Goal: Check status: Check status

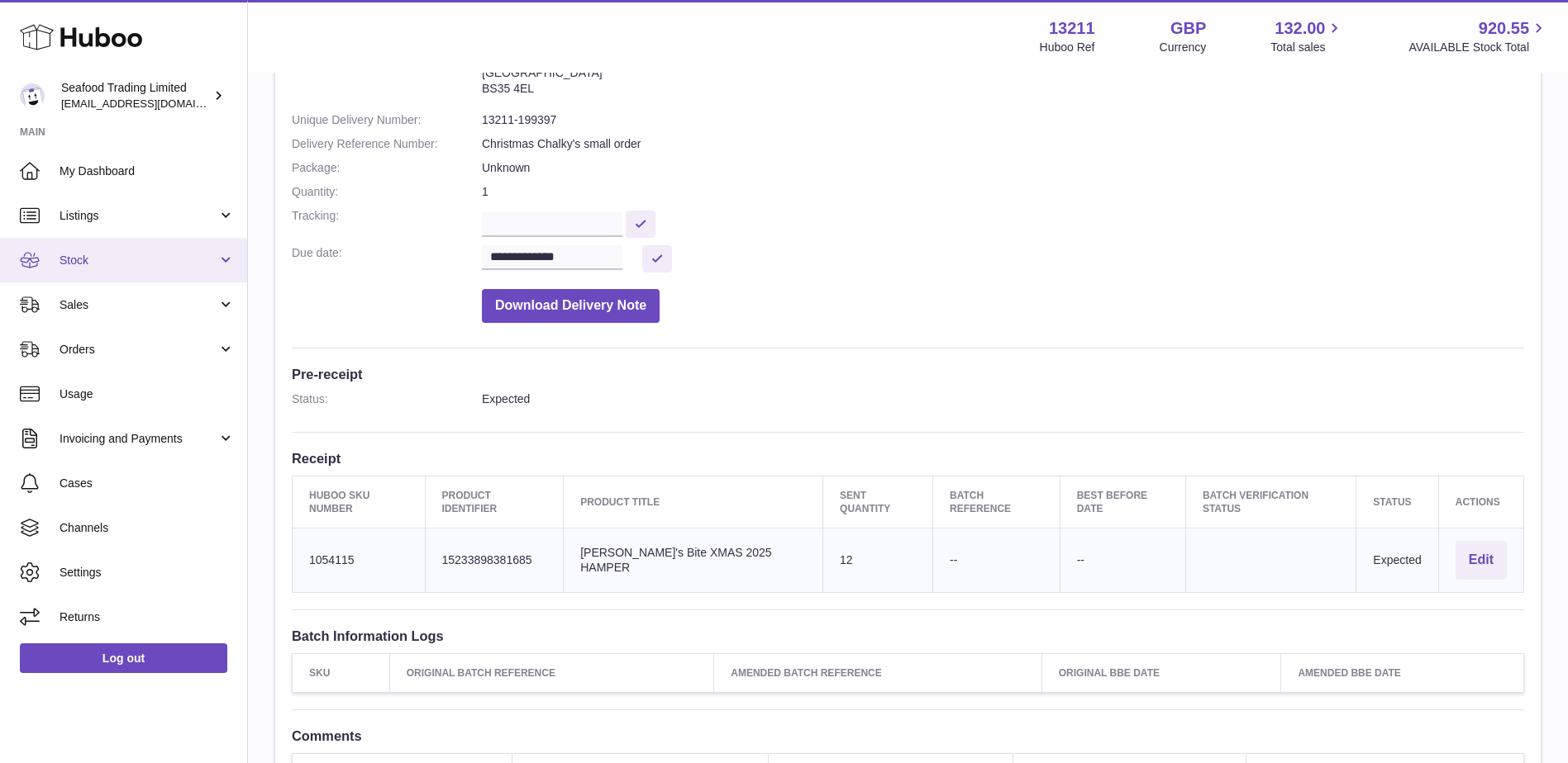
click at [77, 262] on span "Stock" at bounding box center [138, 260] width 158 height 16
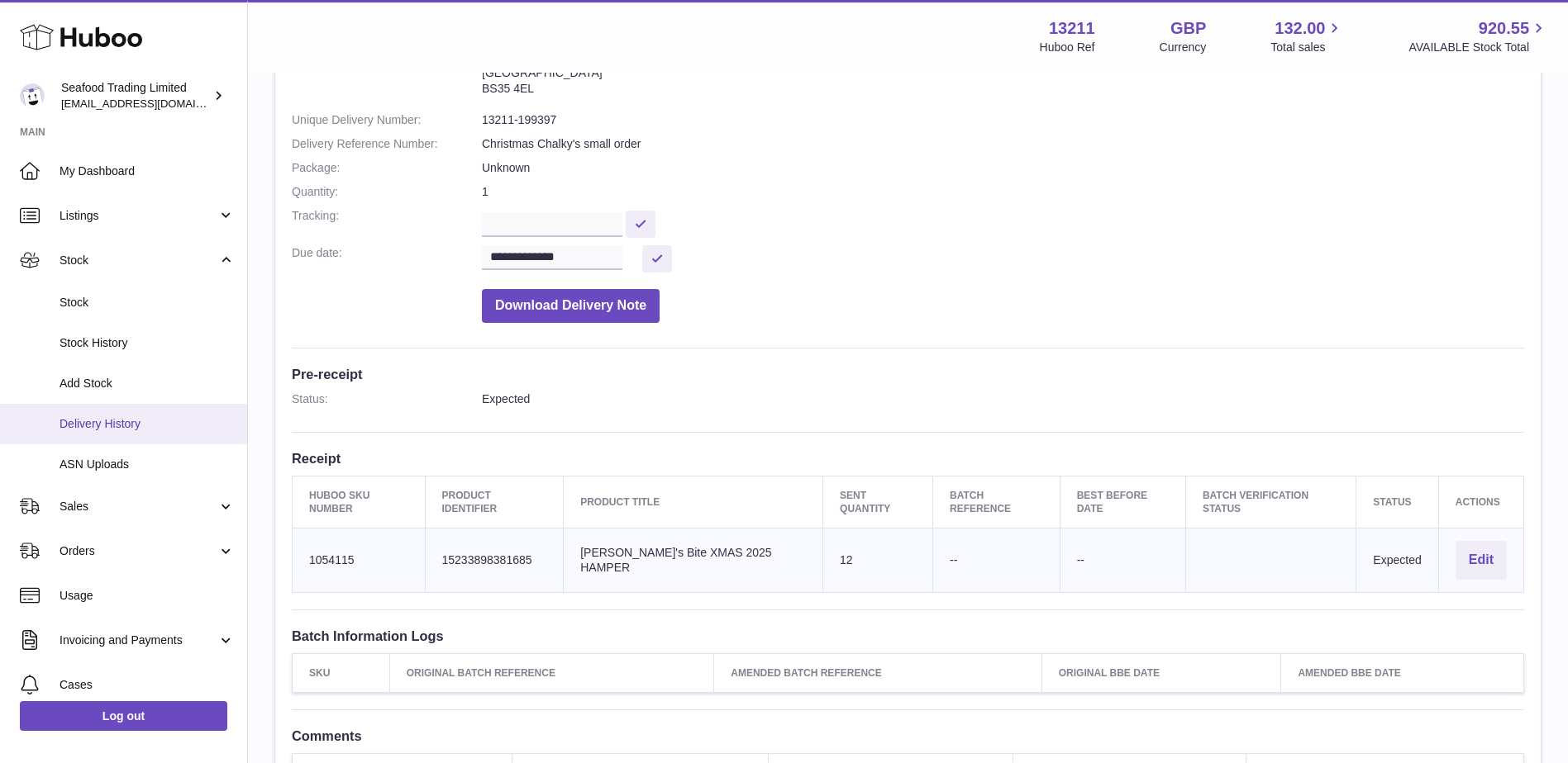
click at [94, 419] on span "Delivery History" at bounding box center [147, 424] width 176 height 16
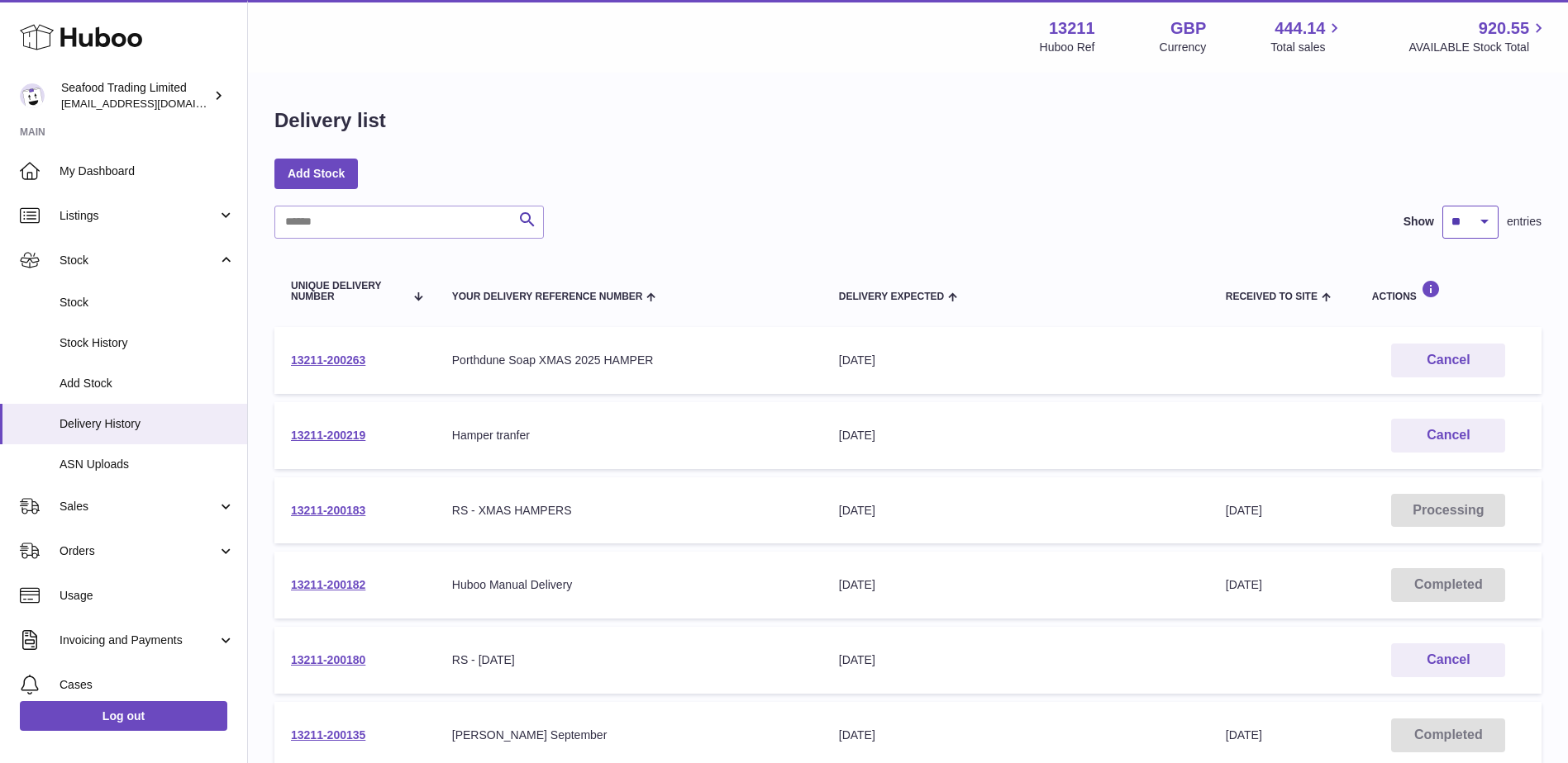
click at [1467, 222] on select "** ** ** ***" at bounding box center [1469, 223] width 56 height 34
select select "***"
click at [1442, 206] on select "** ** ** ***" at bounding box center [1469, 223] width 56 height 34
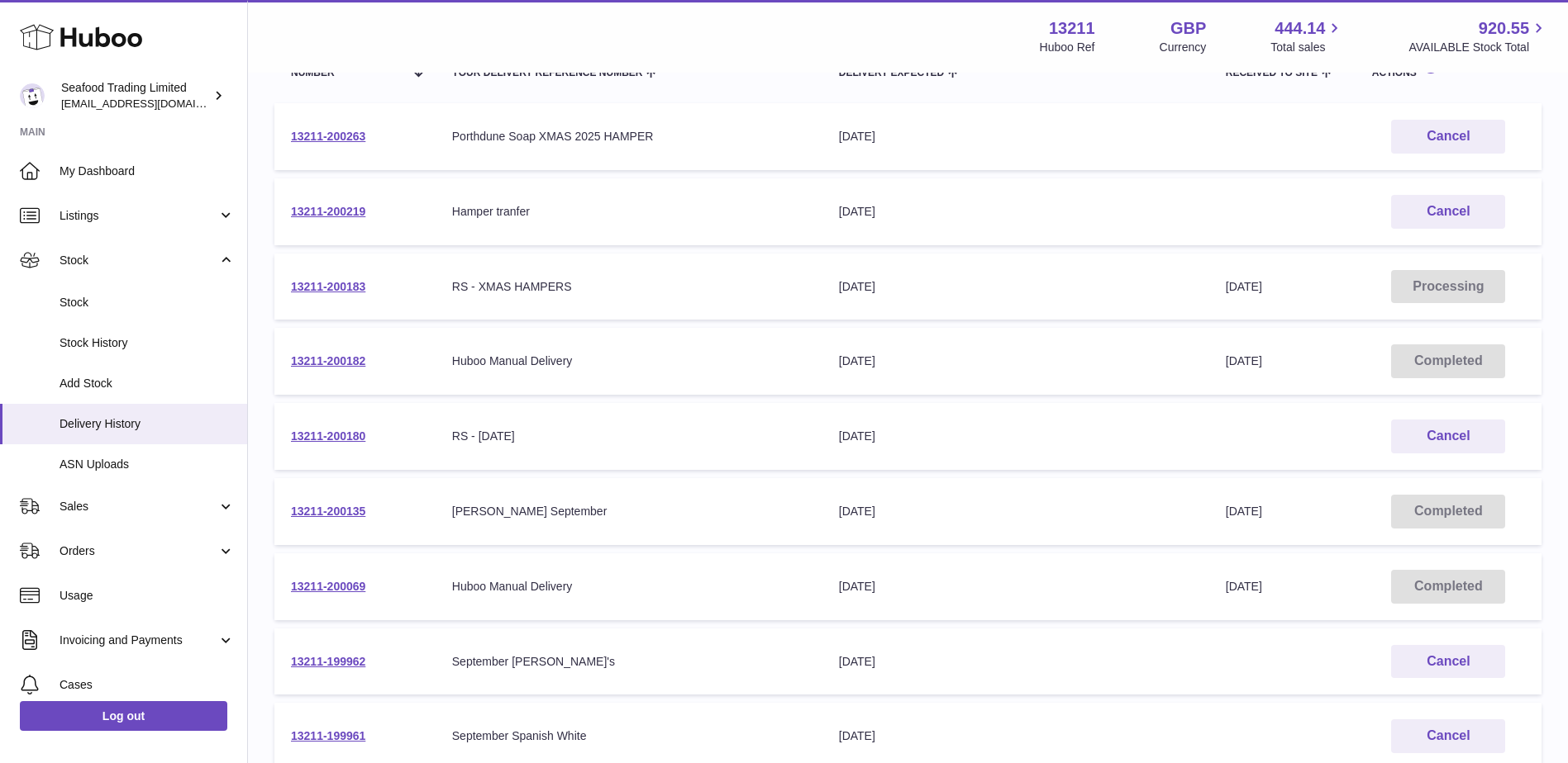
scroll to position [247, 0]
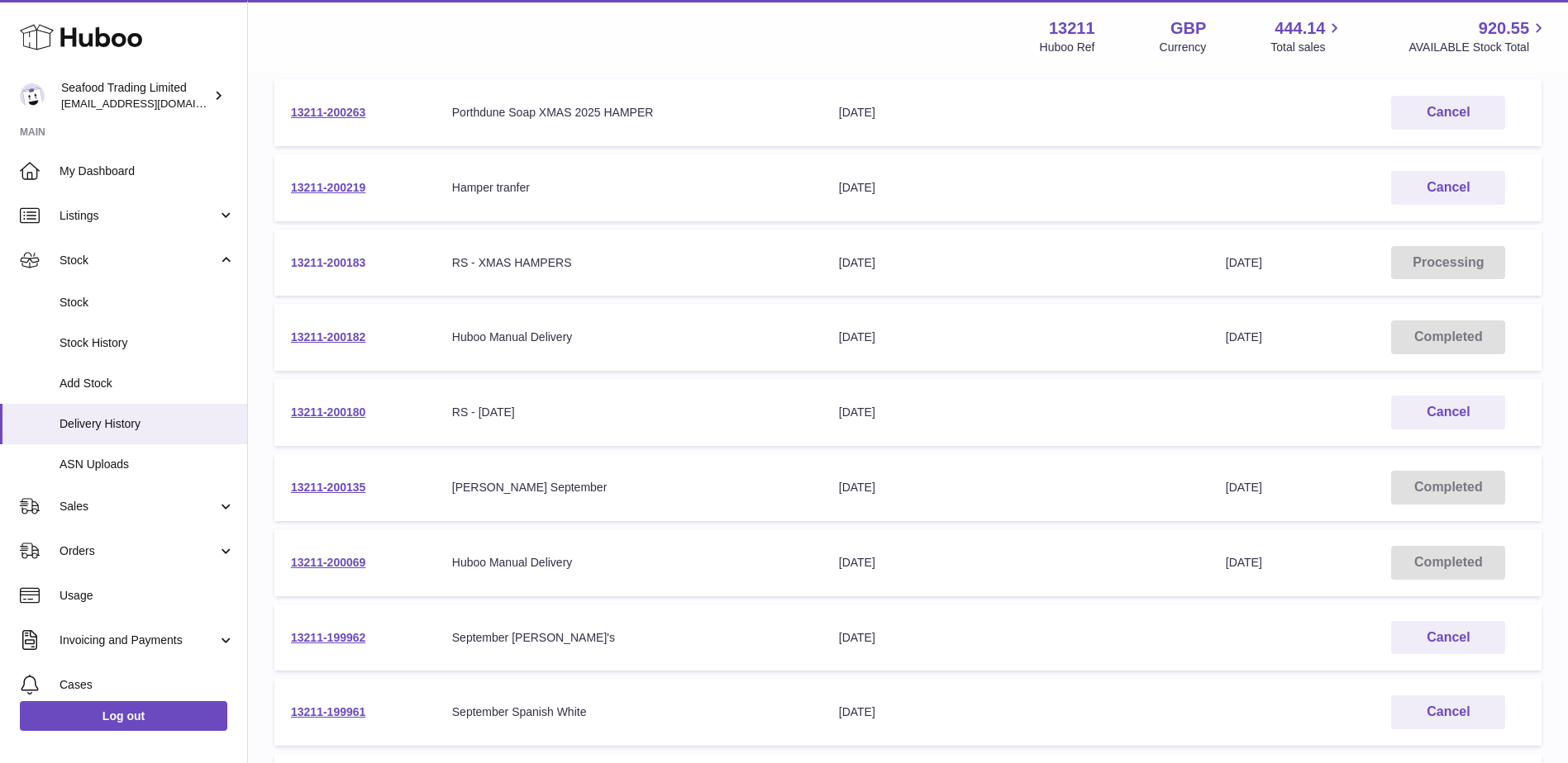
click at [334, 256] on link "13211-200183" at bounding box center [327, 262] width 74 height 13
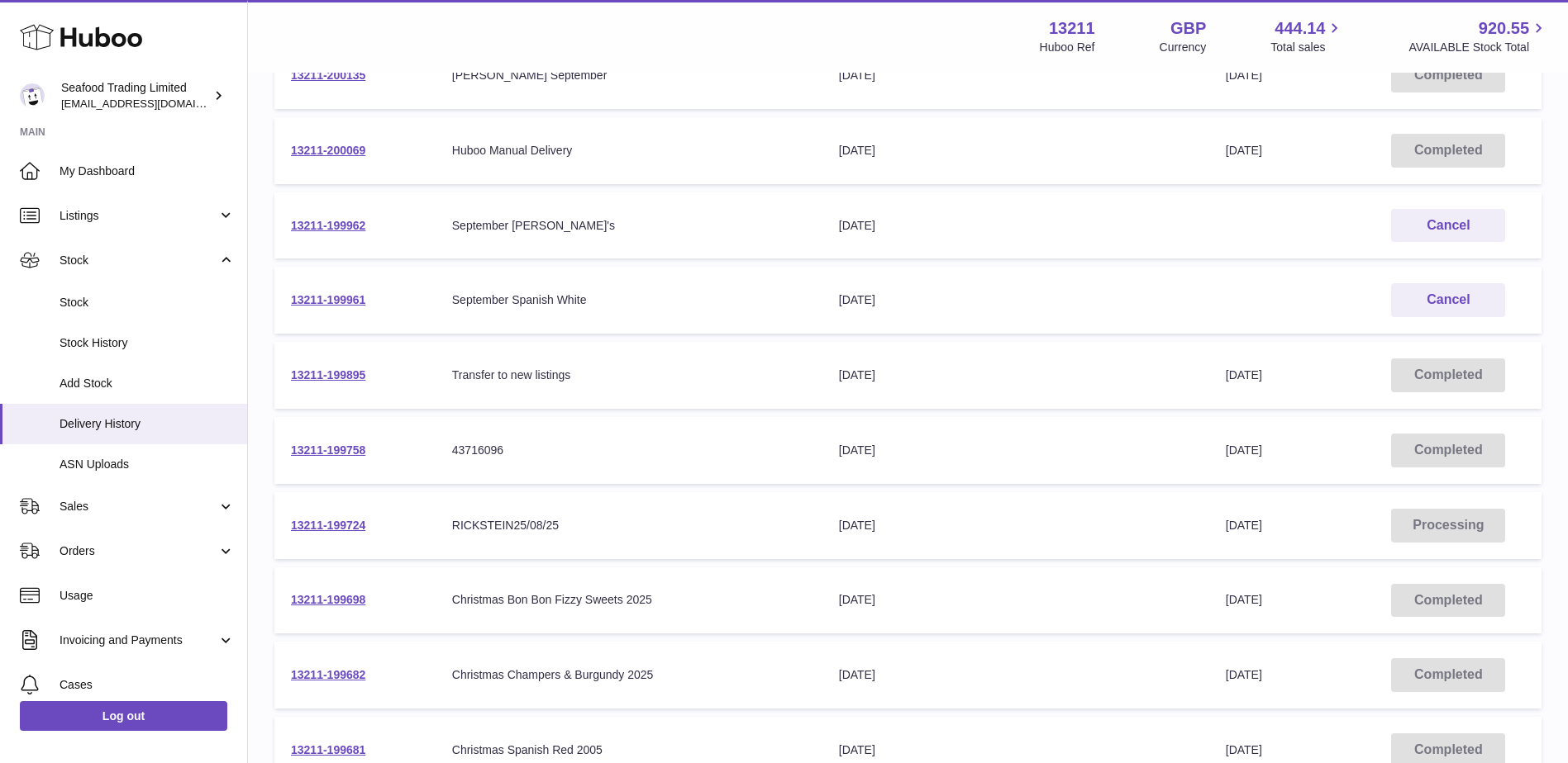
scroll to position [660, 0]
click at [339, 526] on link "13211-199724" at bounding box center [327, 523] width 74 height 13
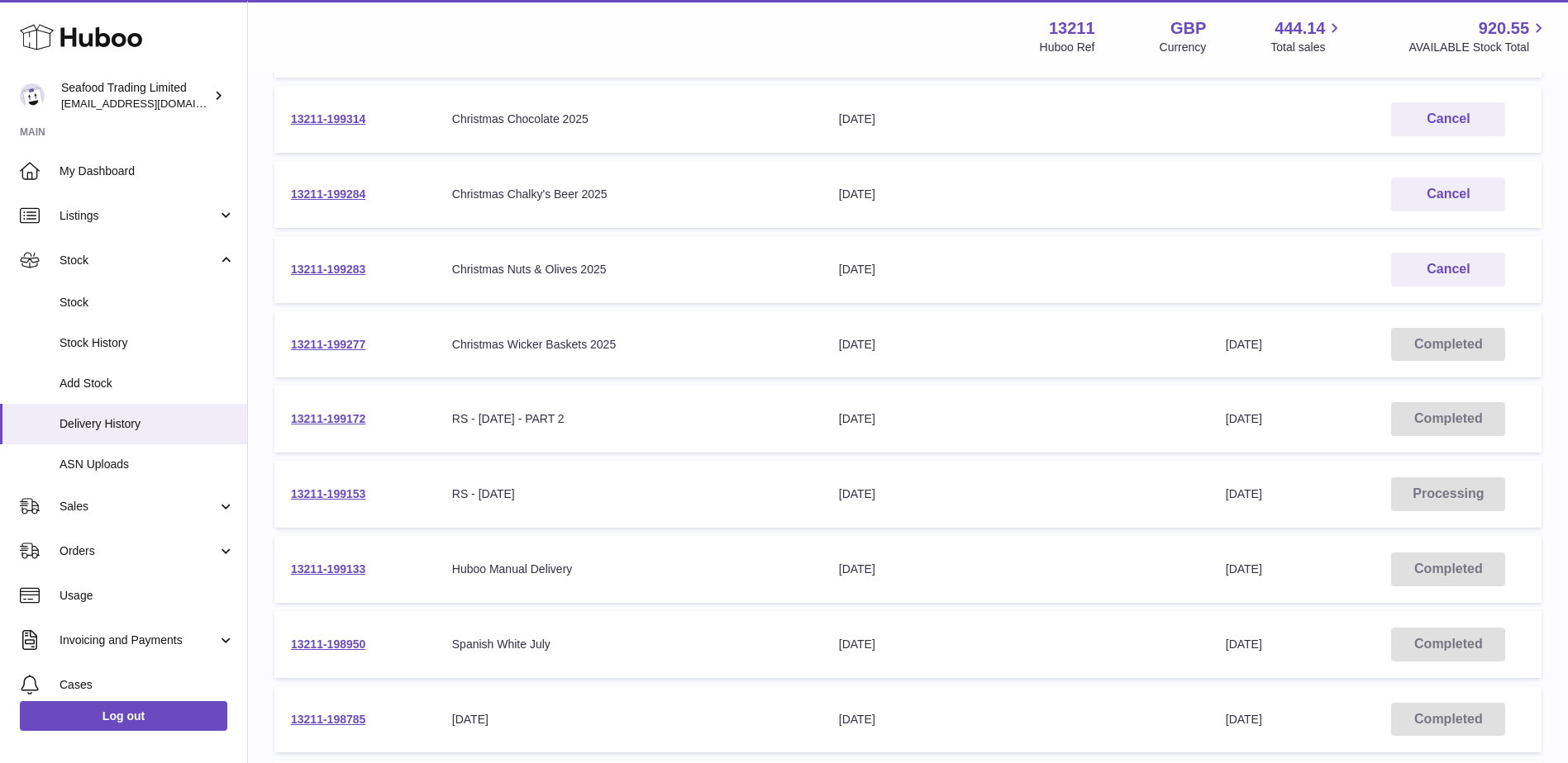
scroll to position [1982, 0]
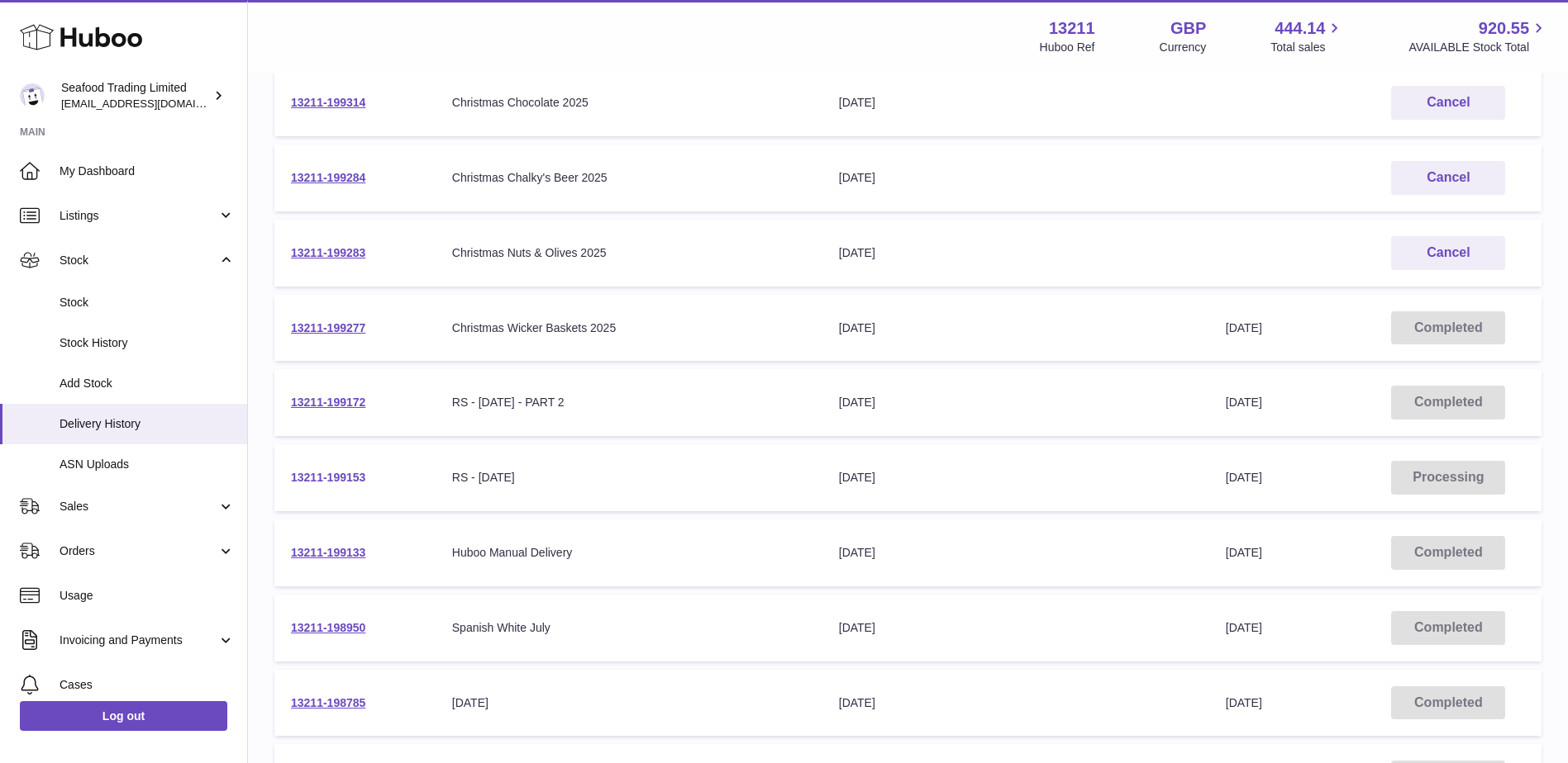
click at [355, 477] on link "13211-199153" at bounding box center [327, 477] width 74 height 13
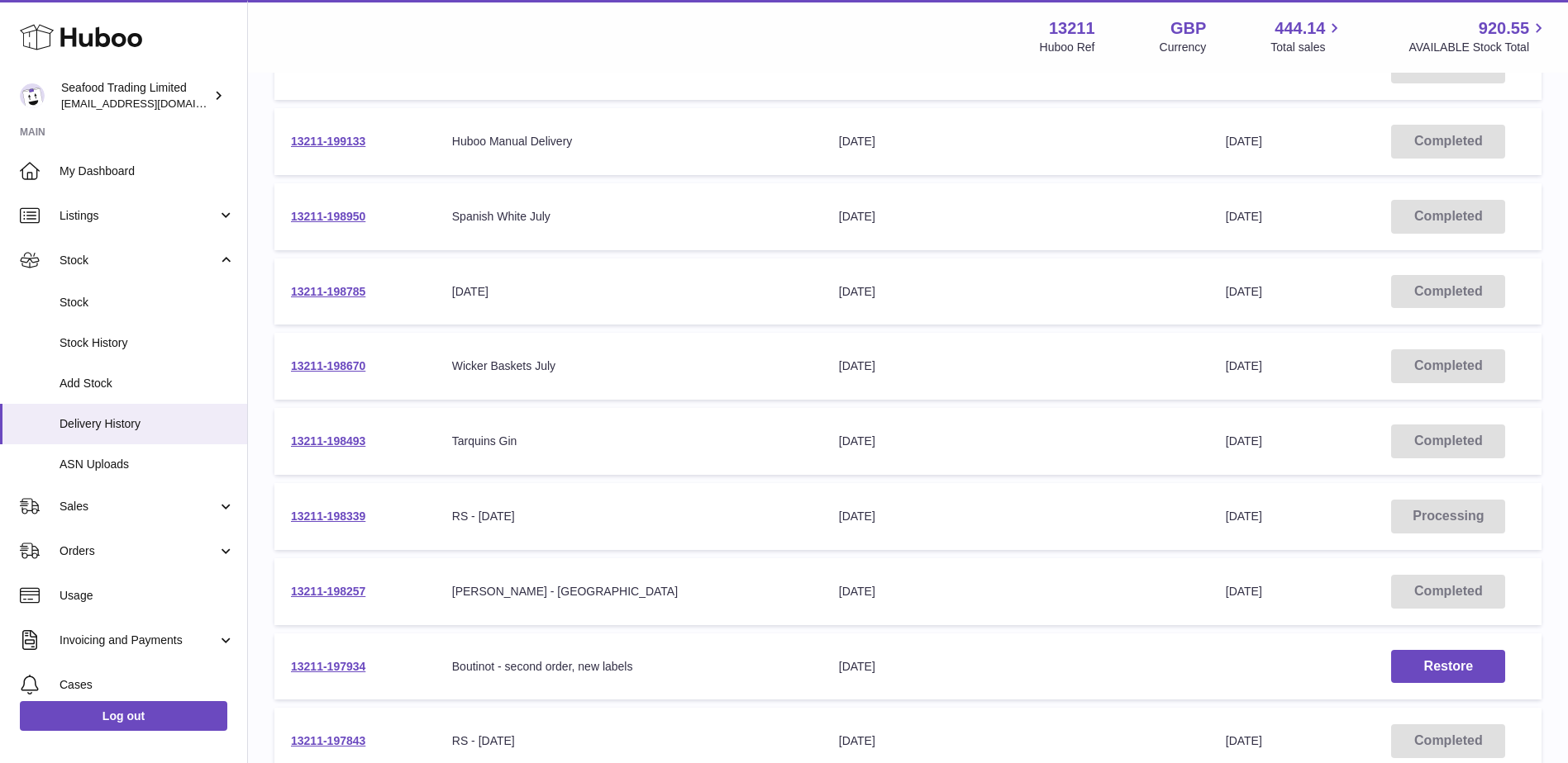
scroll to position [2395, 0]
click at [343, 522] on td "13211-198339" at bounding box center [354, 516] width 161 height 67
click at [310, 514] on link "13211-198339" at bounding box center [327, 514] width 74 height 13
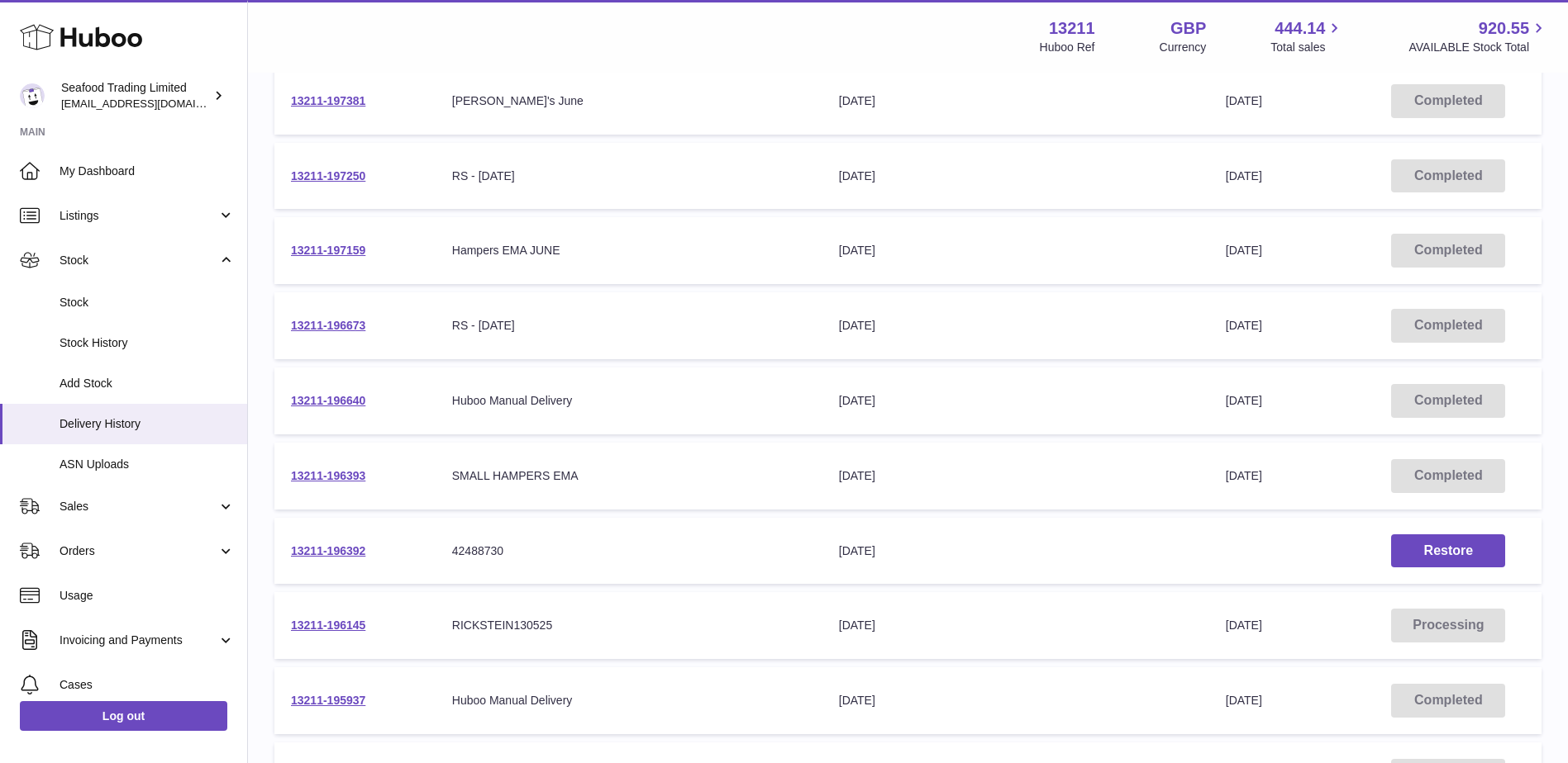
scroll to position [3717, 0]
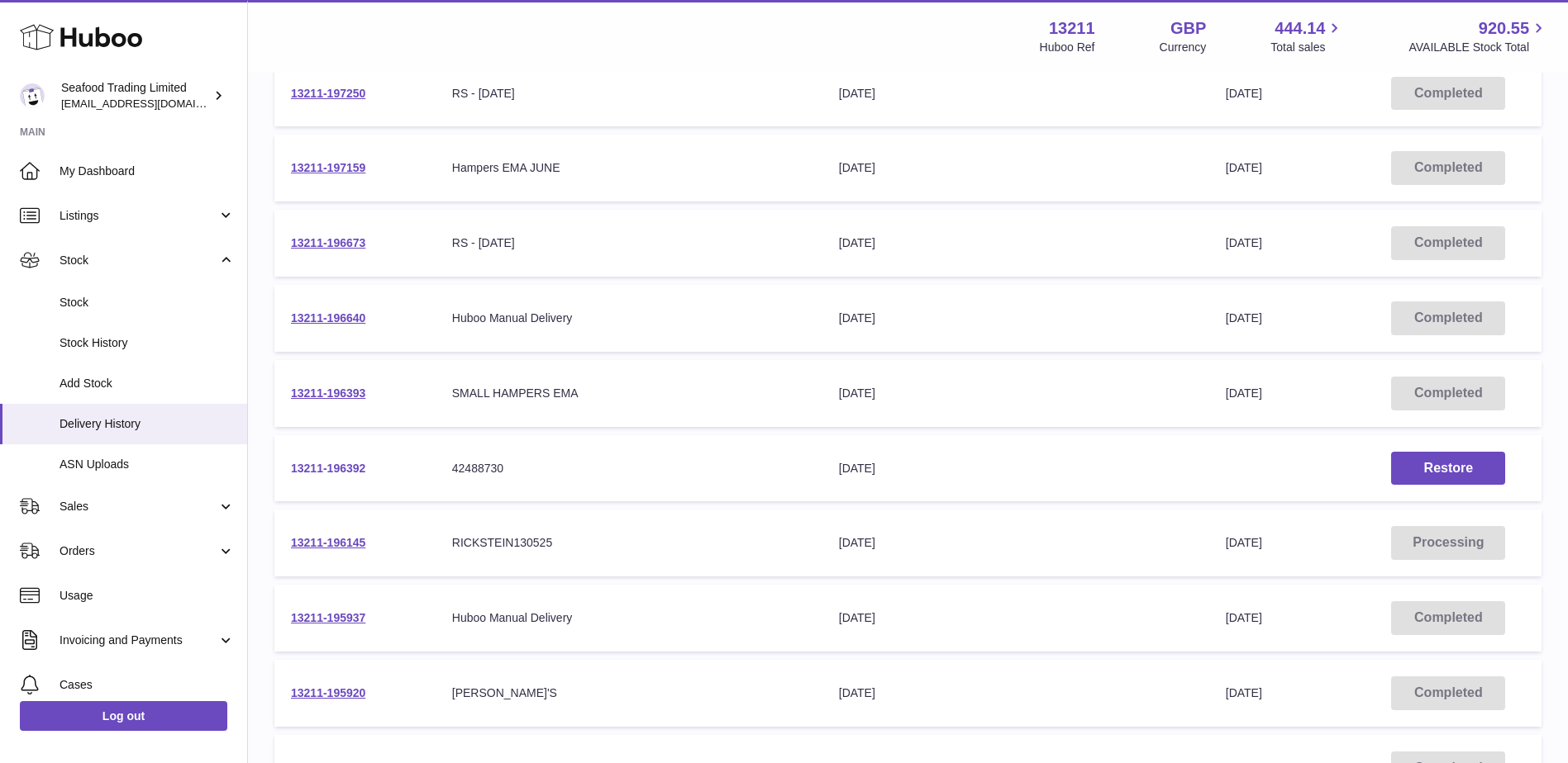
click at [343, 467] on link "13211-196392" at bounding box center [327, 467] width 74 height 13
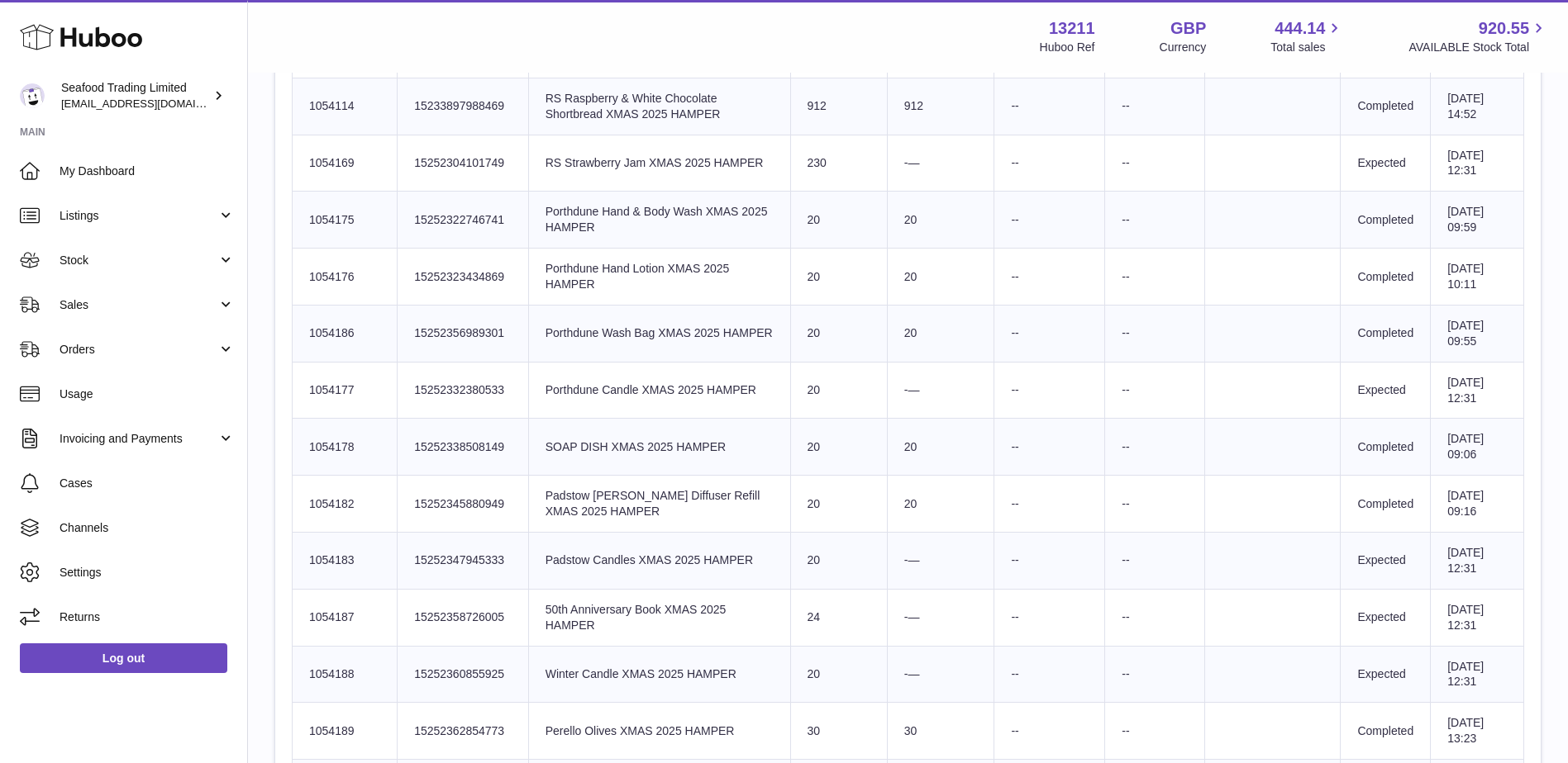
scroll to position [1322, 0]
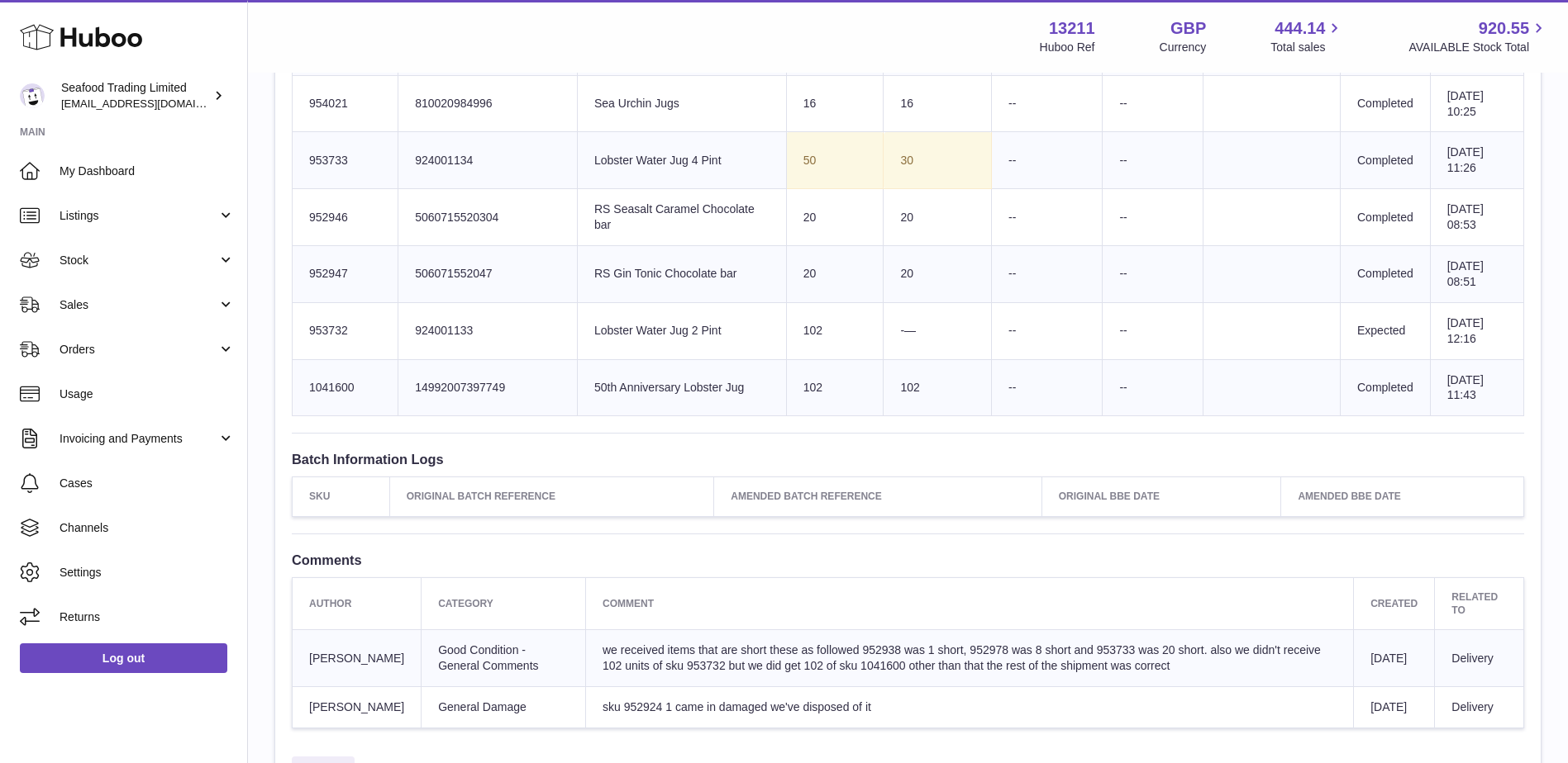
scroll to position [1569, 0]
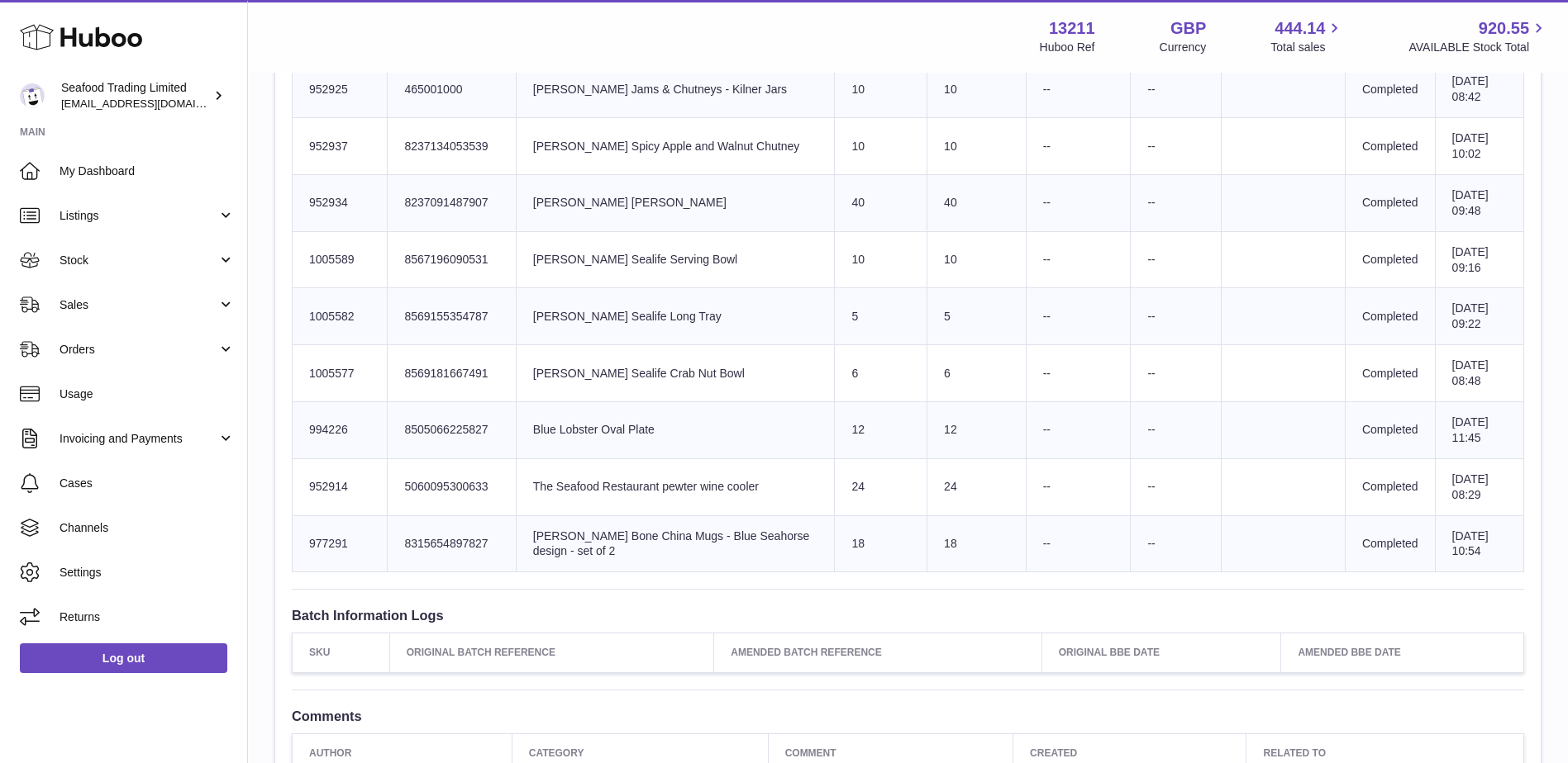
scroll to position [1900, 0]
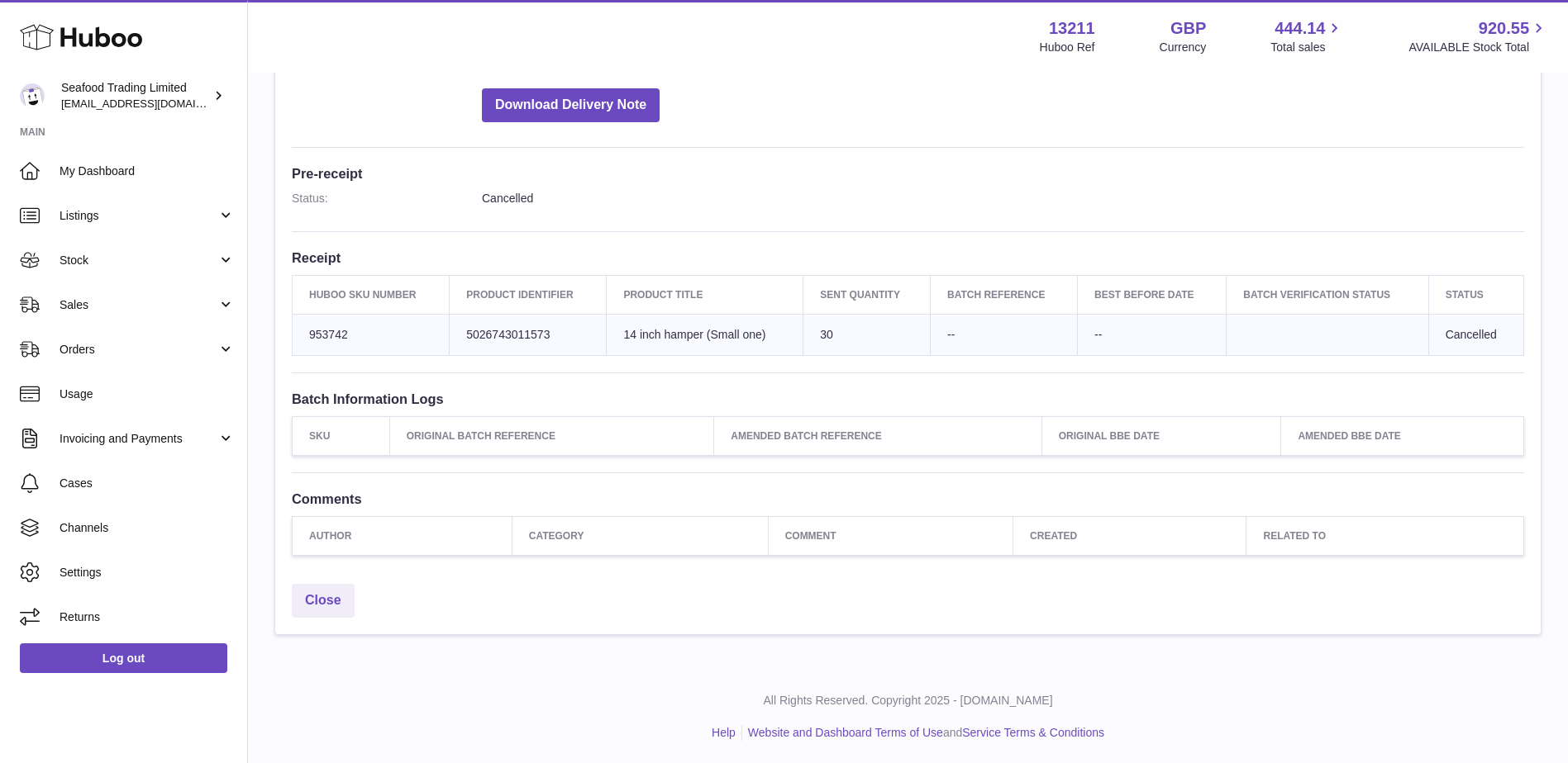
scroll to position [367, 0]
click at [344, 586] on link "Close" at bounding box center [323, 600] width 63 height 34
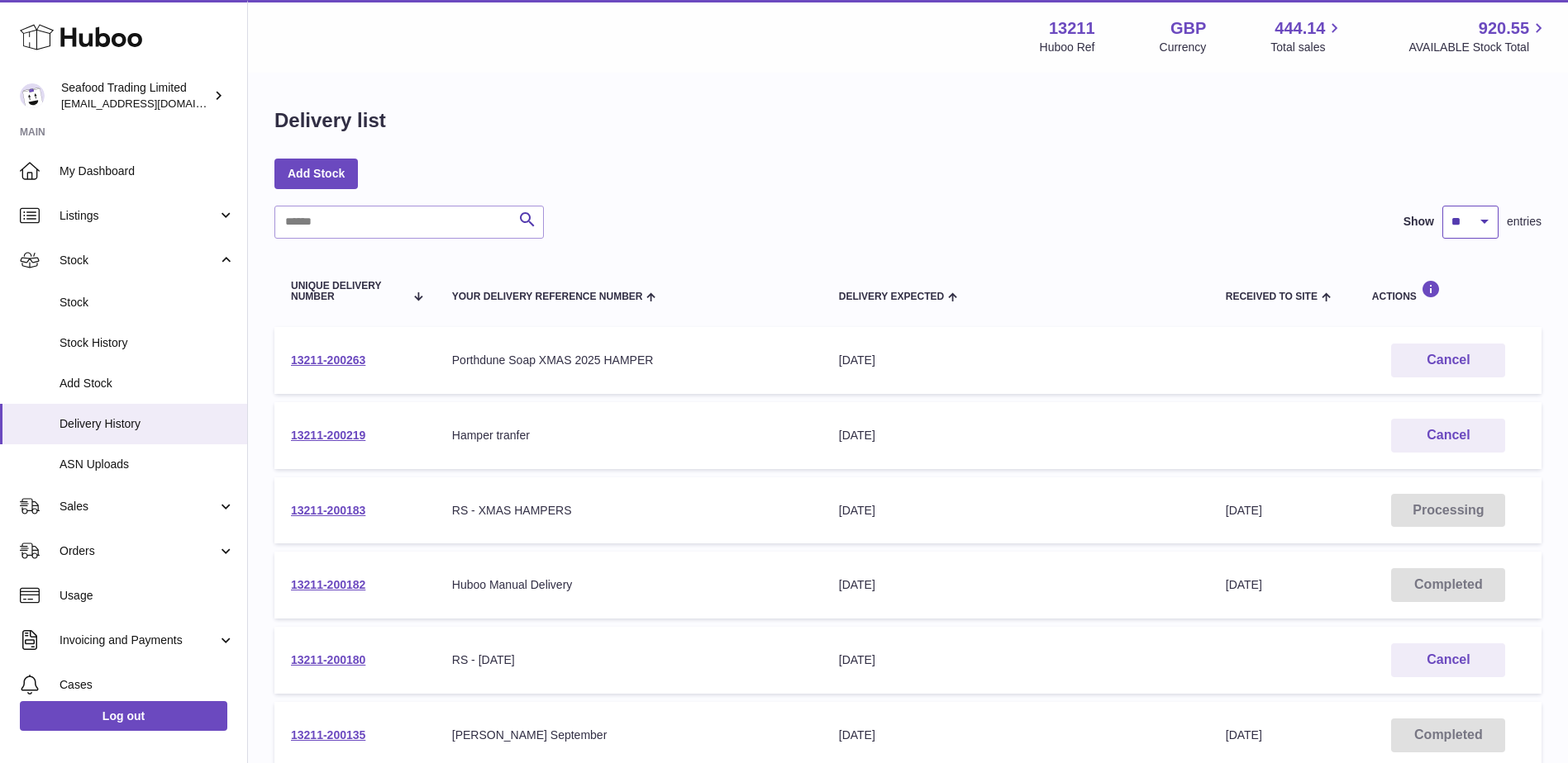
click at [1492, 217] on select "** ** ** ***" at bounding box center [1469, 223] width 56 height 34
select select "***"
click at [1442, 206] on select "** ** ** ***" at bounding box center [1469, 223] width 56 height 34
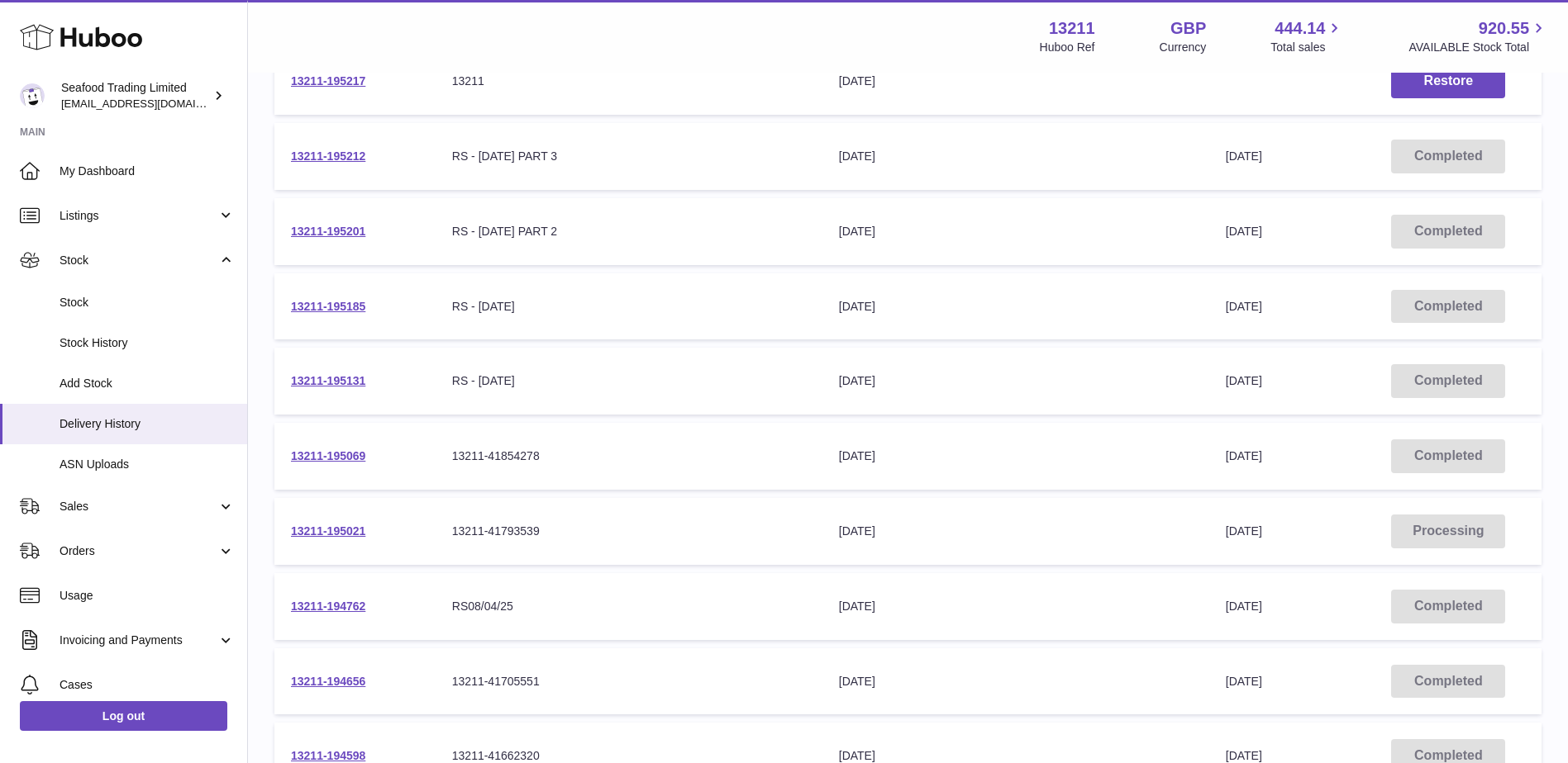
scroll to position [5029, 0]
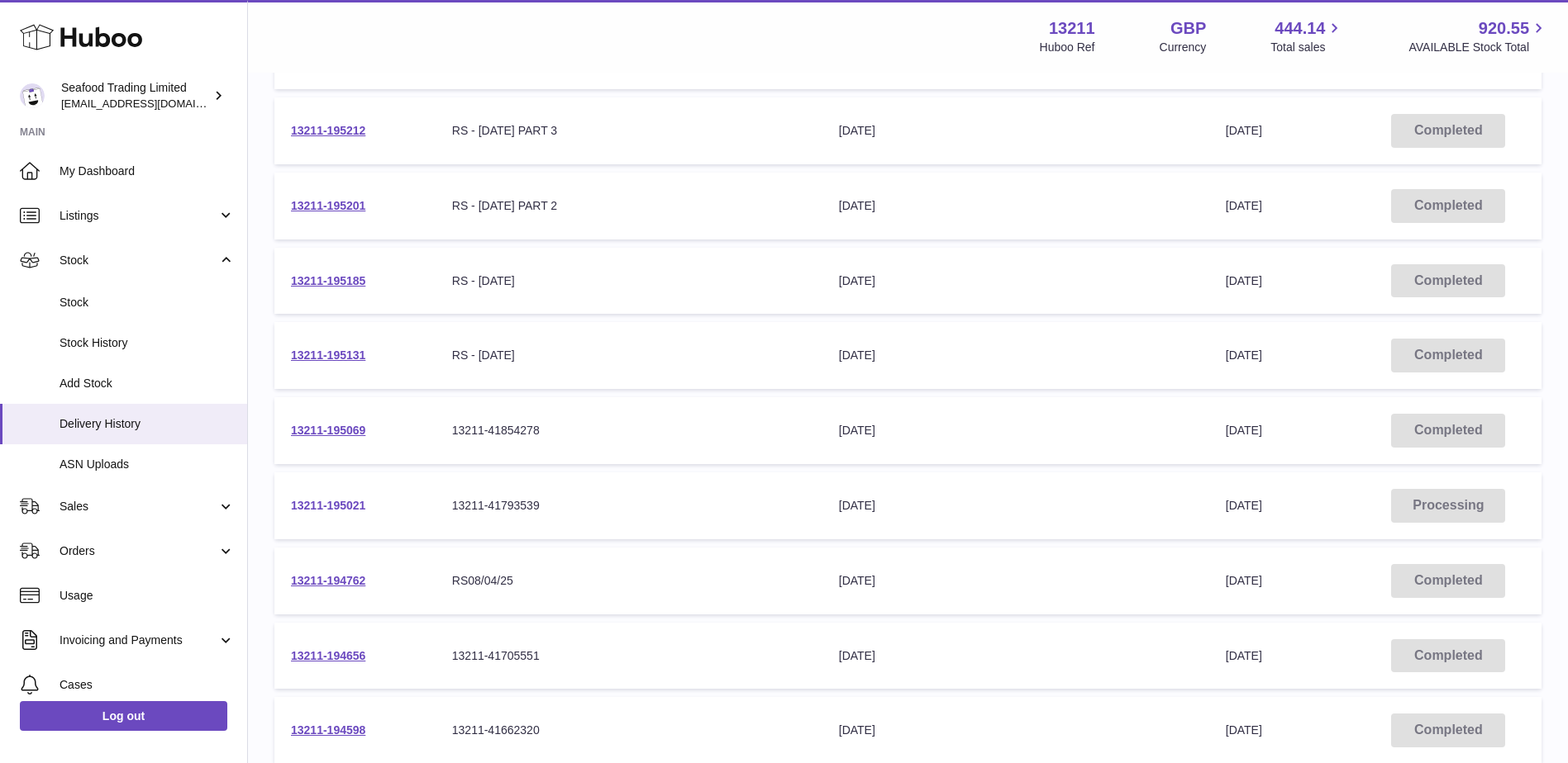
click at [320, 501] on link "13211-195021" at bounding box center [327, 505] width 74 height 13
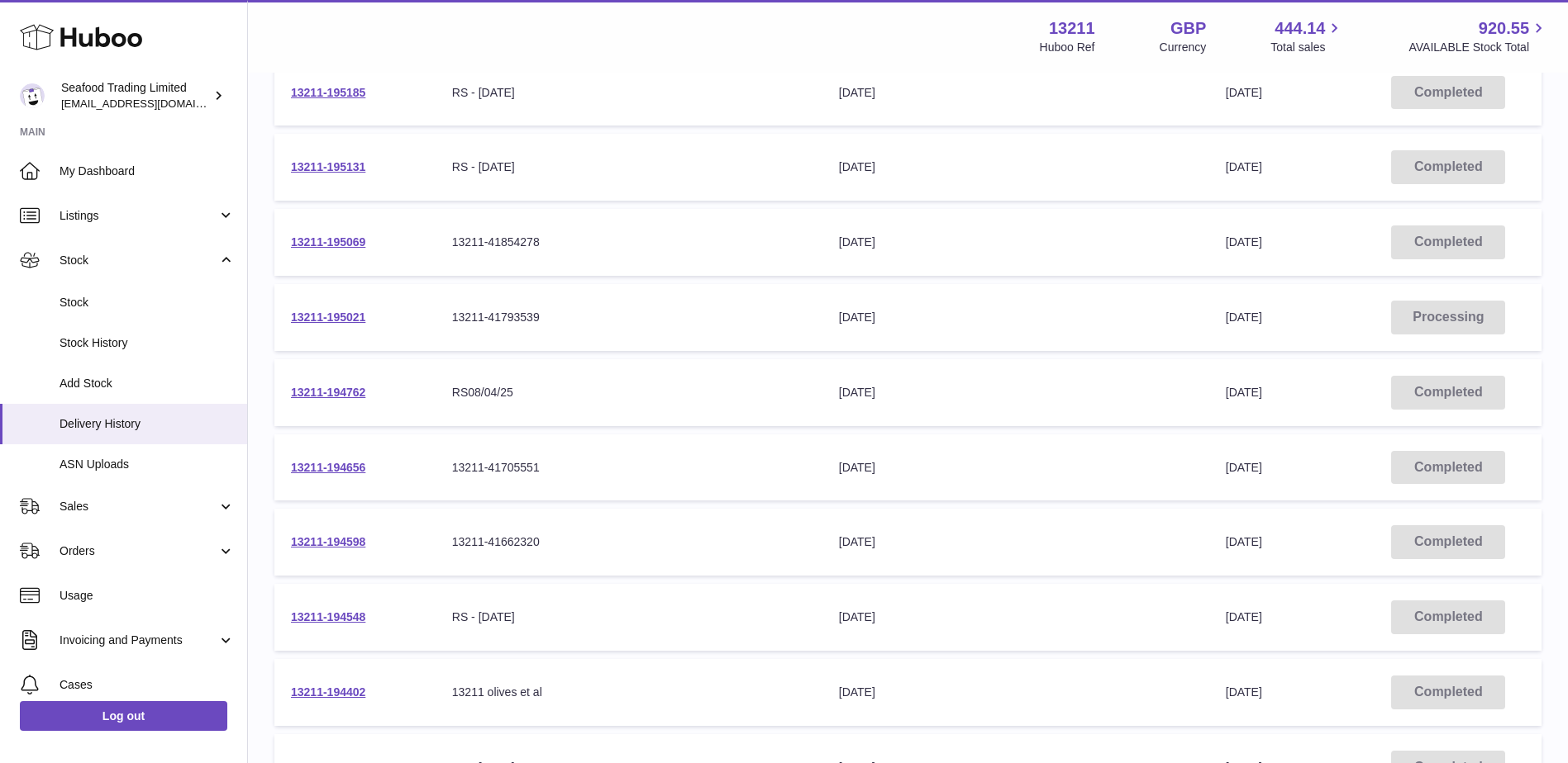
scroll to position [5195, 0]
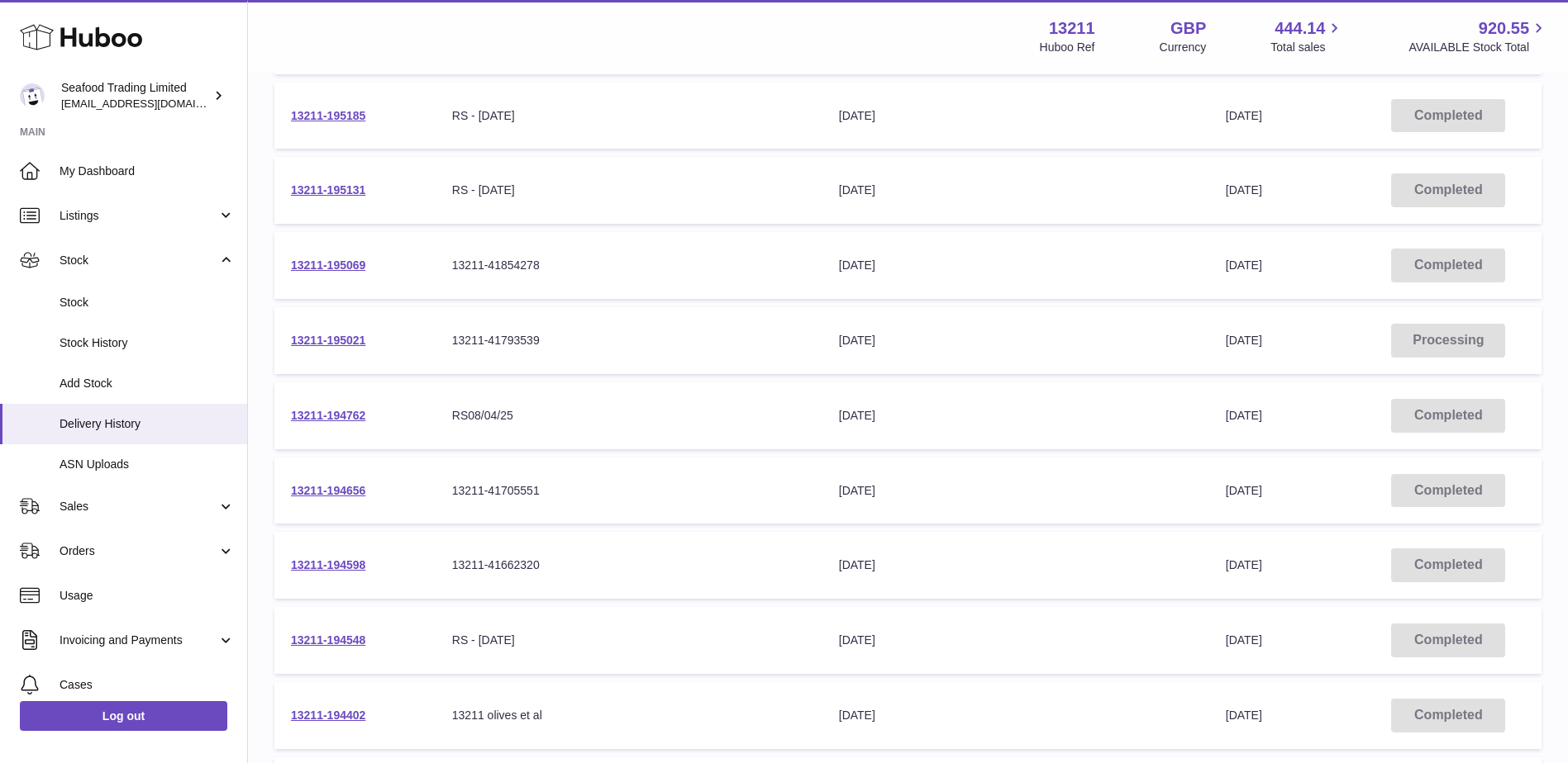
click at [348, 273] on td "13211-195069" at bounding box center [354, 265] width 161 height 67
click at [356, 262] on link "13211-195069" at bounding box center [327, 264] width 74 height 13
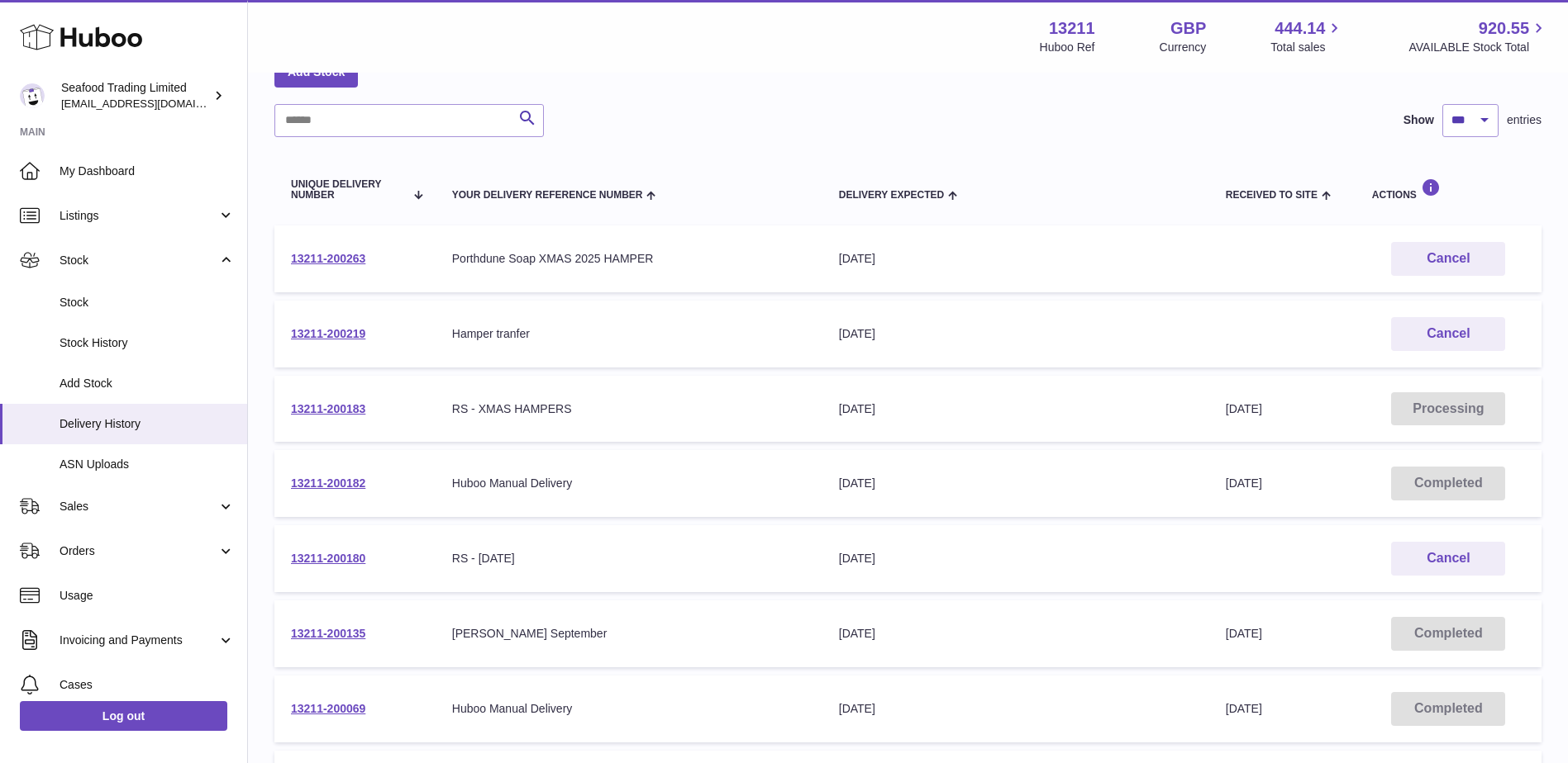
scroll to position [83, 0]
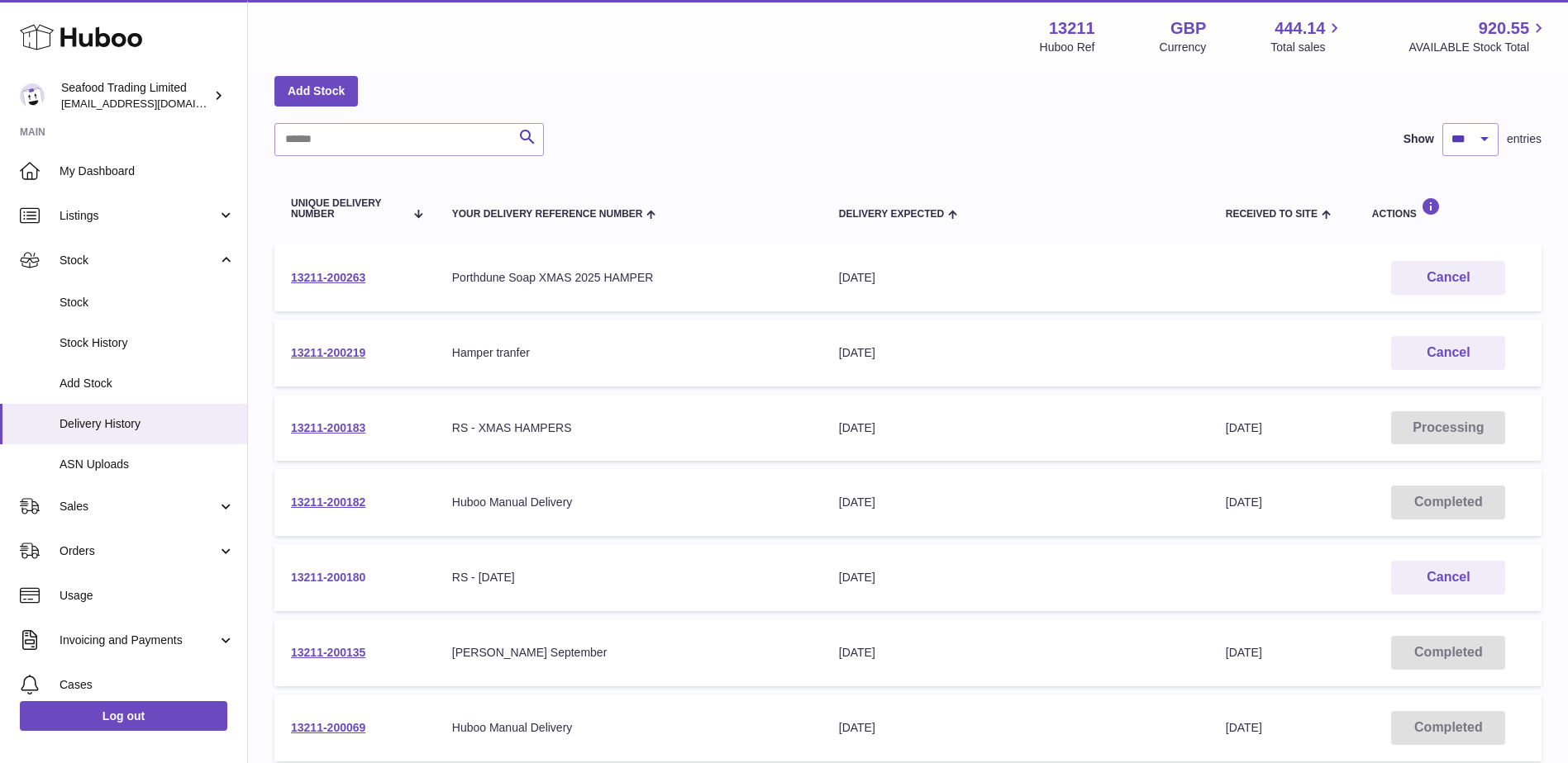
click at [338, 574] on link "13211-200180" at bounding box center [327, 577] width 74 height 13
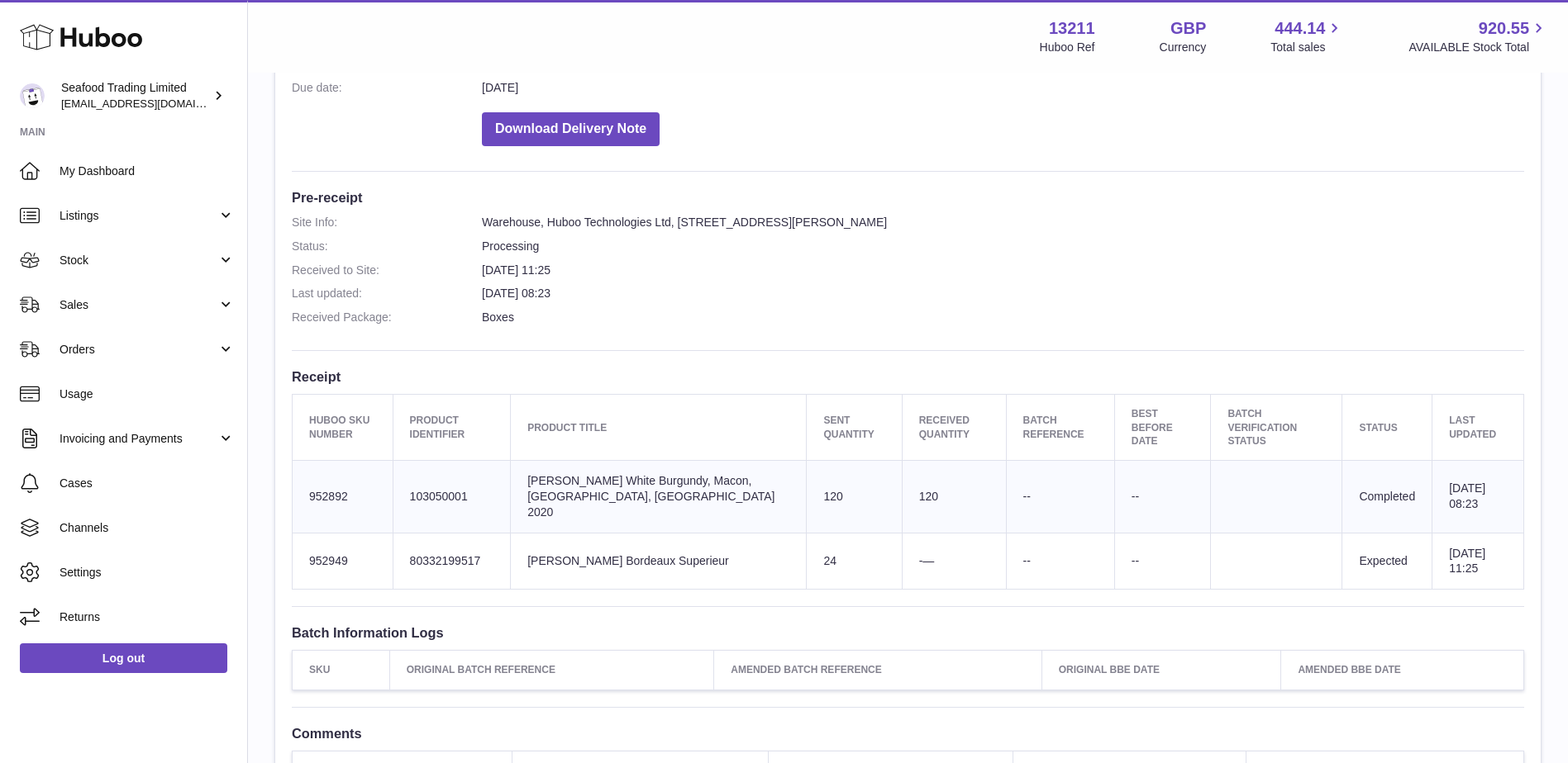
scroll to position [496, 0]
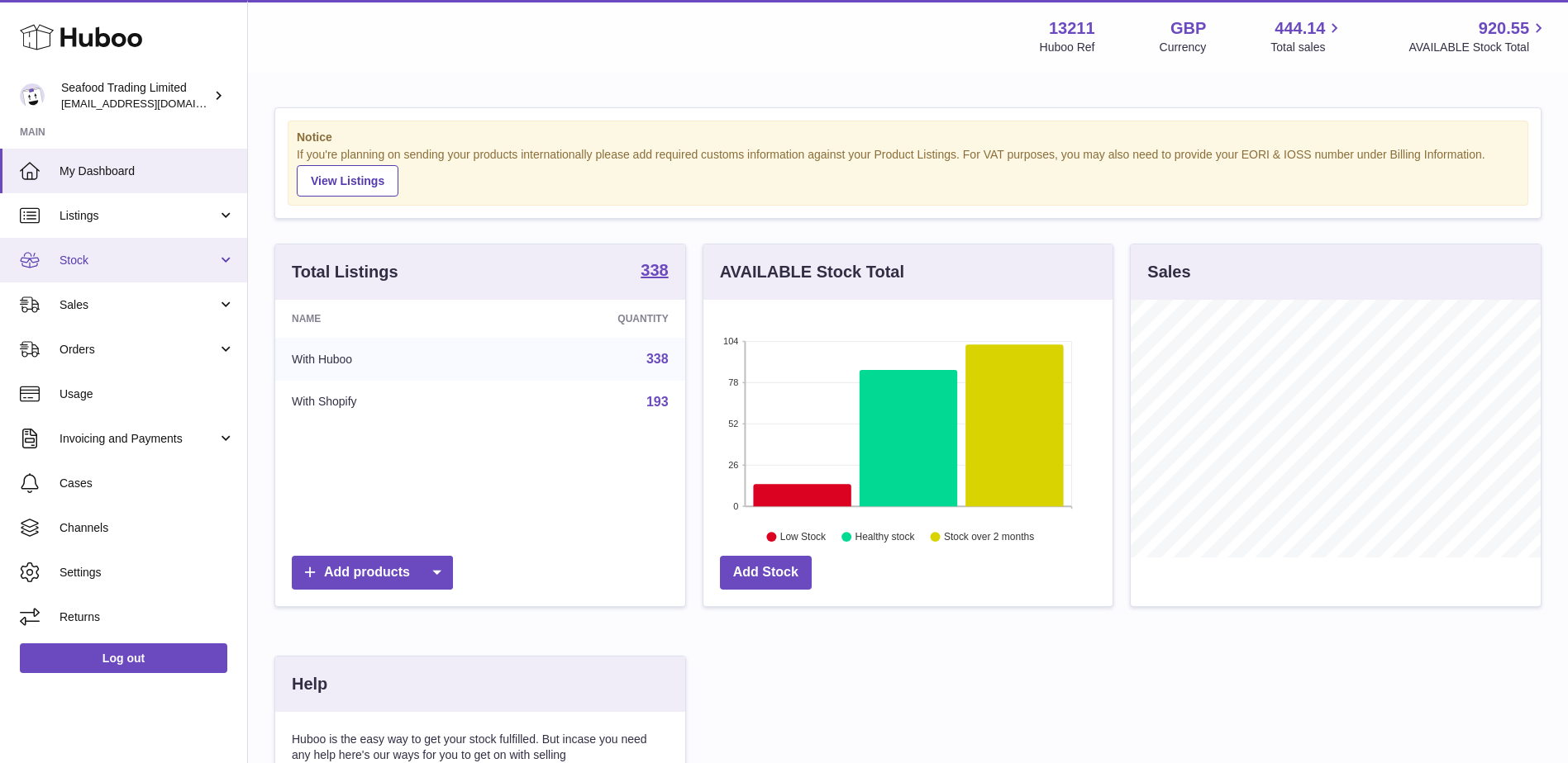
click at [120, 272] on link "Stock" at bounding box center [123, 259] width 248 height 44
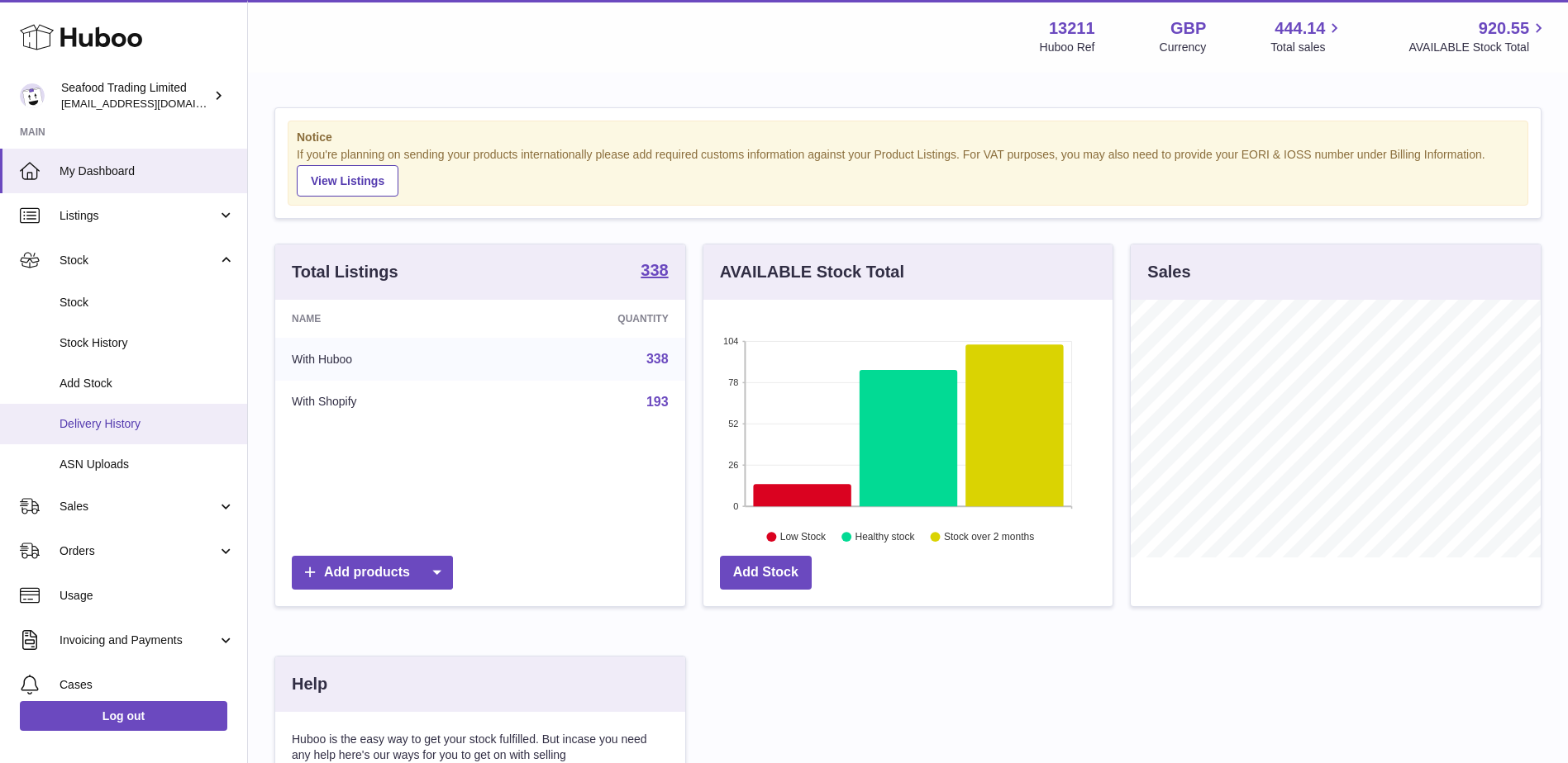
click at [107, 417] on span "Delivery History" at bounding box center [147, 424] width 176 height 16
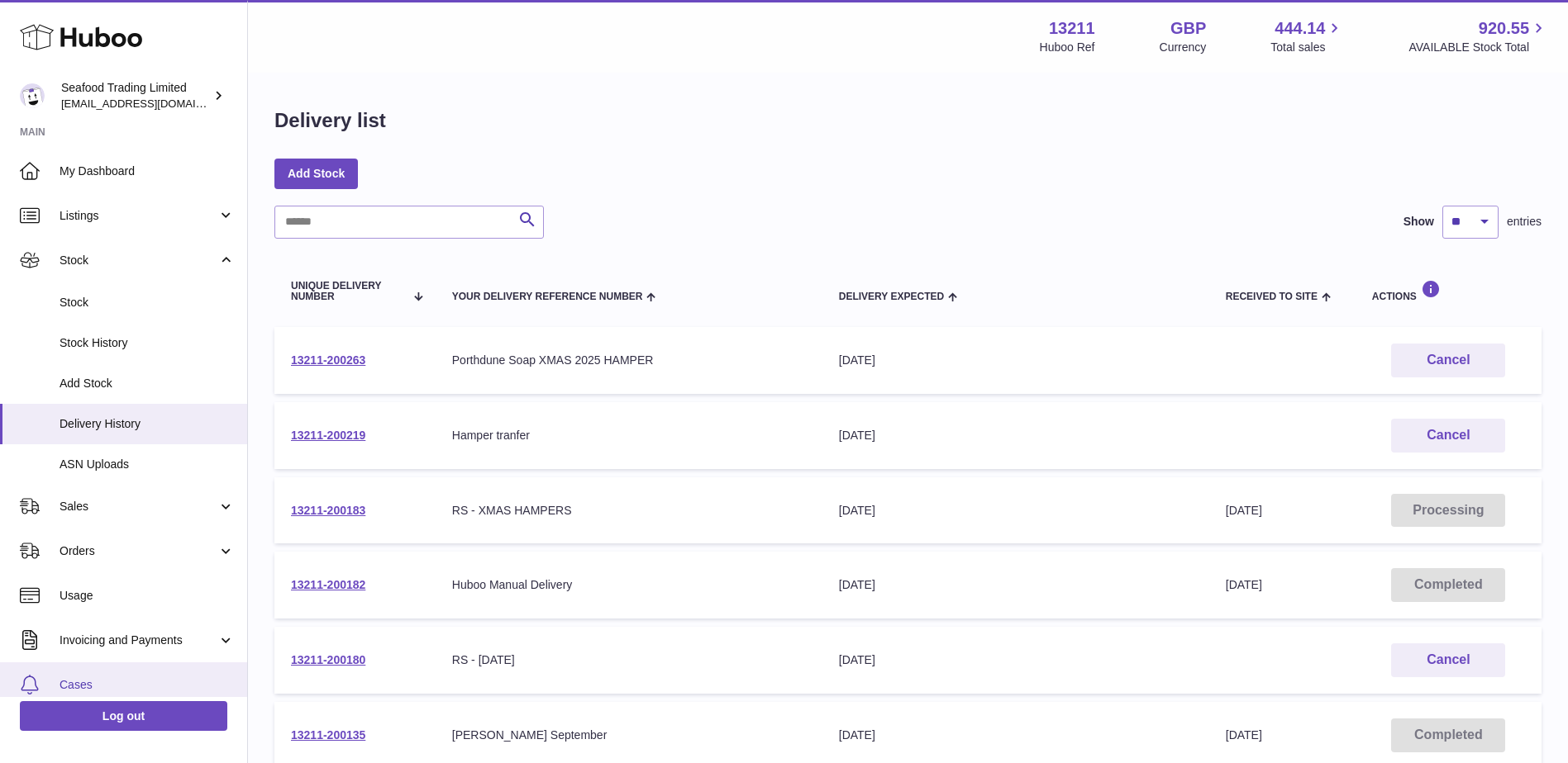
click at [98, 683] on span "Cases" at bounding box center [147, 685] width 176 height 16
